Goal: Task Accomplishment & Management: Complete application form

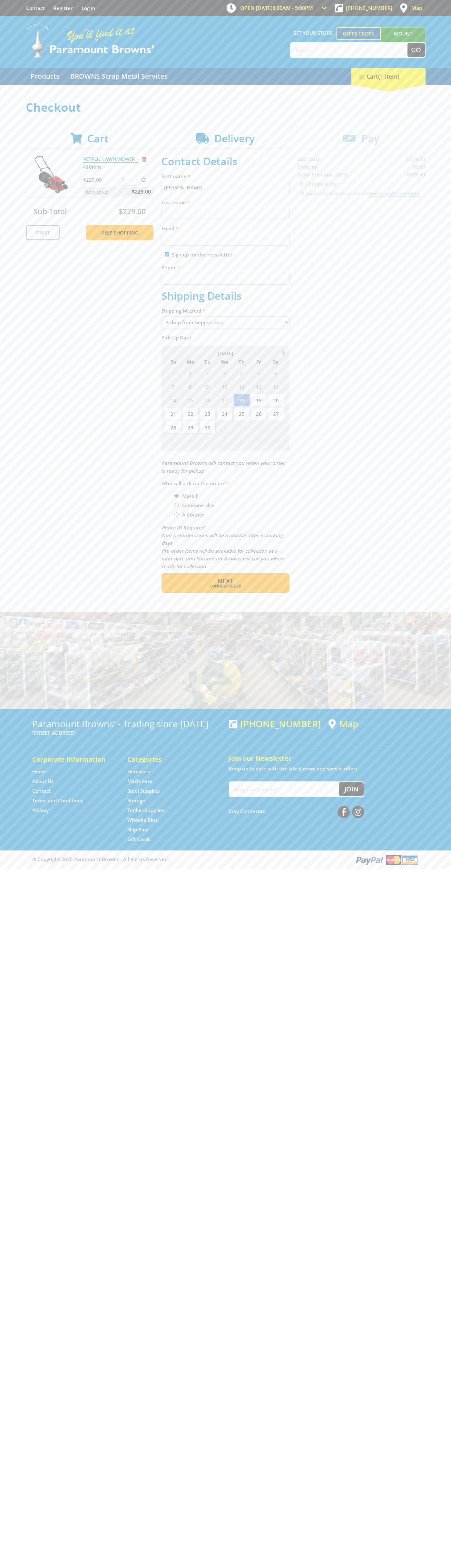
type input "[PERSON_NAME]"
type input "[EMAIL_ADDRESS][DOMAIN_NAME]"
type input "0293744000"
click at [225, 581] on span "Next" at bounding box center [225, 580] width 16 height 9
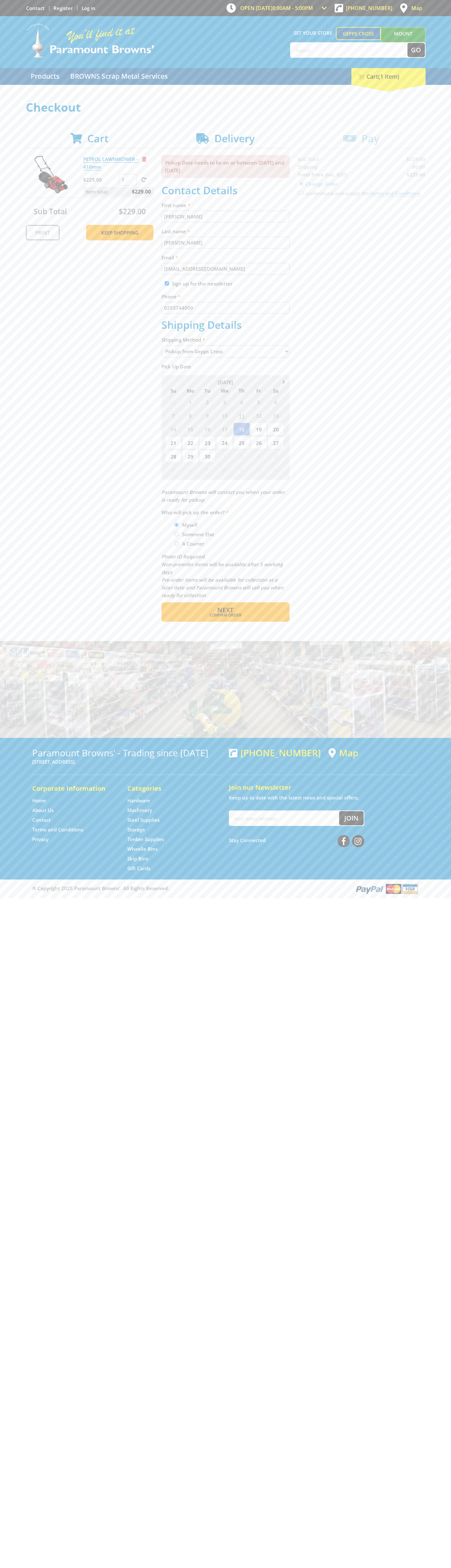
type input "[PERSON_NAME]"
click at [225, 615] on span "Confirm order" at bounding box center [225, 615] width 100 height 4
click at [225, 611] on span "Next" at bounding box center [225, 609] width 16 height 9
